Goal: Check status: Check status

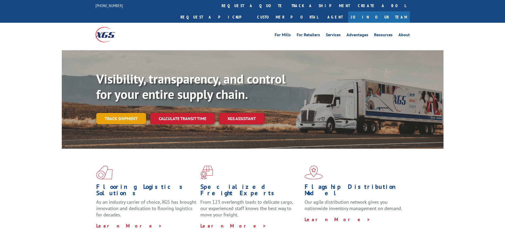
click at [130, 113] on link "Track shipment" at bounding box center [121, 118] width 50 height 11
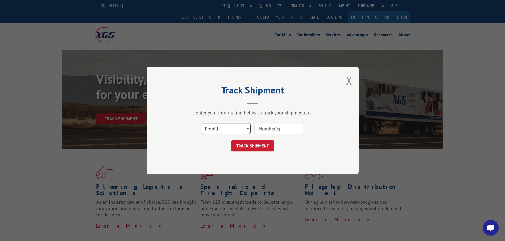
click at [242, 129] on select "Select category... Probill BOL PO" at bounding box center [226, 128] width 49 height 11
select select "bol"
click at [202, 123] on select "Select category... Probill BOL PO" at bounding box center [226, 128] width 49 height 11
click at [271, 130] on input at bounding box center [278, 128] width 49 height 11
paste input "2846738"
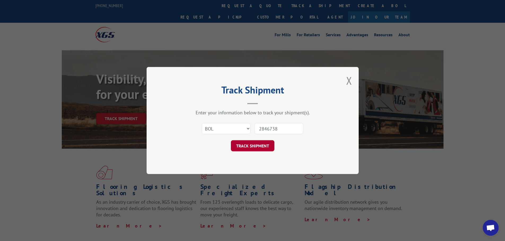
type input "2846738"
click at [258, 147] on button "TRACK SHIPMENT" at bounding box center [252, 145] width 43 height 11
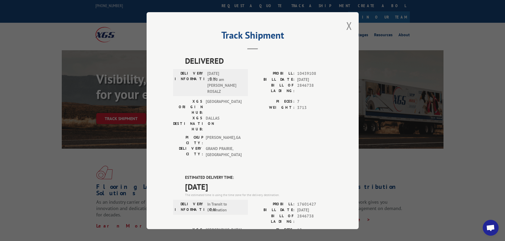
click at [321, 45] on header "Track Shipment" at bounding box center [252, 41] width 159 height 18
